Goal: Transaction & Acquisition: Purchase product/service

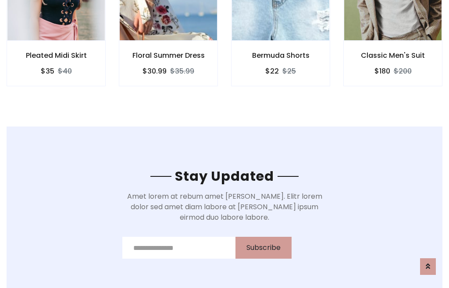
scroll to position [1320, 0]
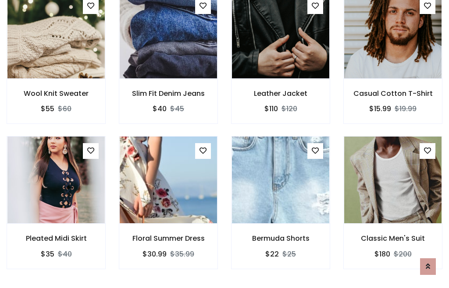
click at [224, 144] on div "Bermuda Shorts $22 $25" at bounding box center [280, 208] width 112 height 145
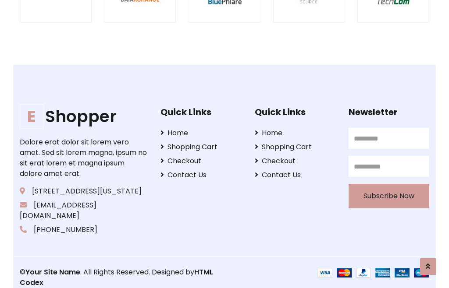
scroll to position [1668, 0]
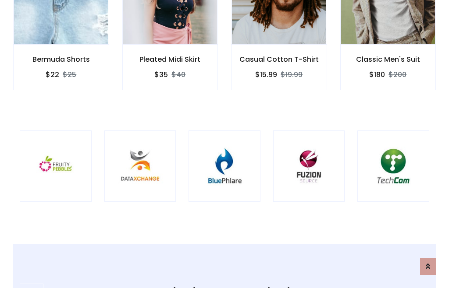
click at [224, 144] on img at bounding box center [224, 167] width 50 height 50
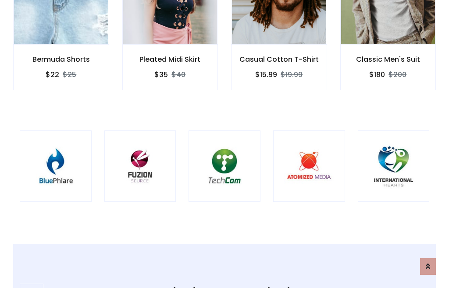
click at [224, 144] on img at bounding box center [224, 167] width 50 height 50
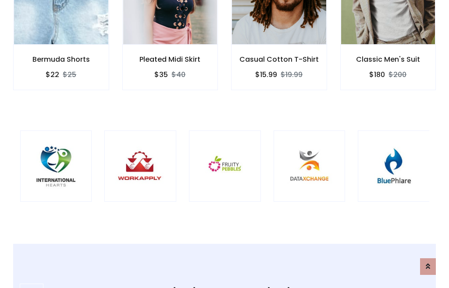
click at [224, 144] on img at bounding box center [225, 167] width 50 height 50
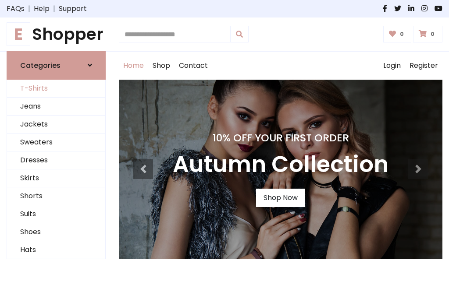
click at [56, 89] on link "T-Shirts" at bounding box center [56, 89] width 98 height 18
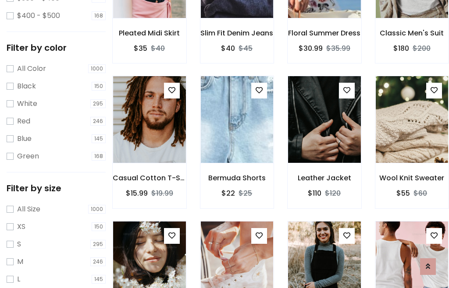
scroll to position [45, 0]
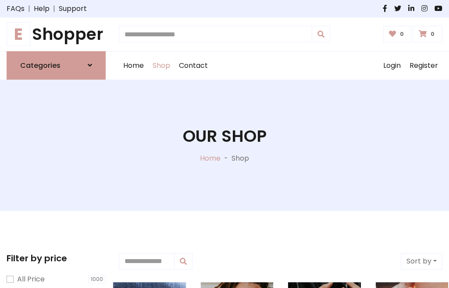
click at [56, 34] on h1 "E Shopper" at bounding box center [56, 35] width 99 height 20
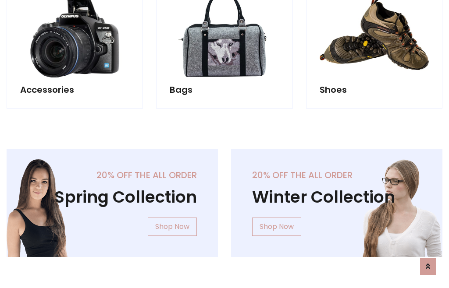
scroll to position [851, 0]
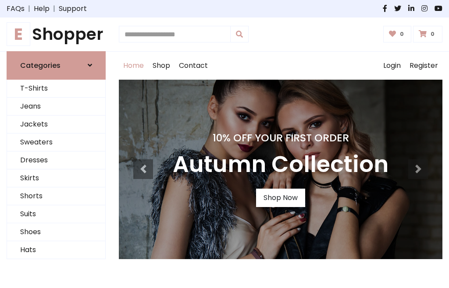
scroll to position [287, 0]
